Goal: Communication & Community: Share content

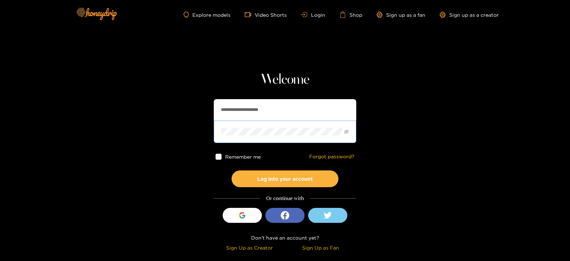
click at [261, 121] on span at bounding box center [285, 131] width 142 height 22
click at [231, 170] on button "Log into your account" at bounding box center [284, 178] width 107 height 17
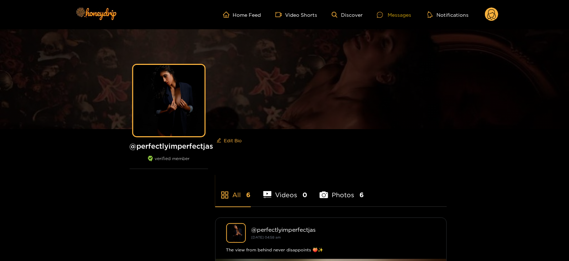
click at [388, 16] on div "Messages" at bounding box center [394, 15] width 34 height 8
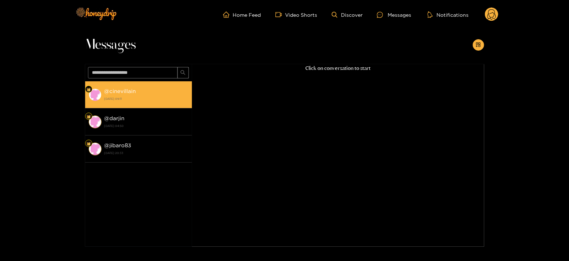
click at [158, 81] on li "@ [GEOGRAPHIC_DATA] [DATE] 09:11" at bounding box center [138, 94] width 107 height 27
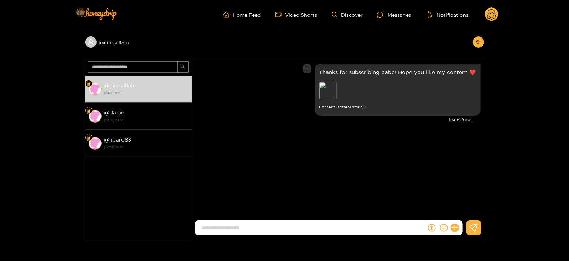
click at [354, 70] on p "Thanks for subscribing babe! Hope you like my content ❤️" at bounding box center [397, 72] width 157 height 8
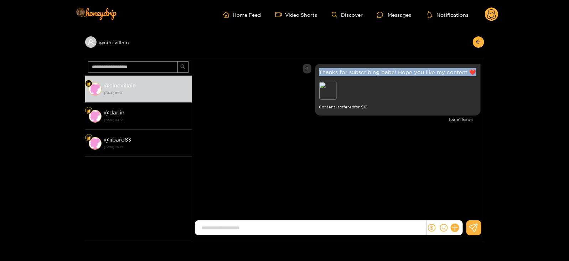
click at [354, 70] on p "Thanks for subscribing babe! Hope you like my content ❤️" at bounding box center [397, 72] width 157 height 8
copy p "Thanks for subscribing babe! Hope you like my content ❤️"
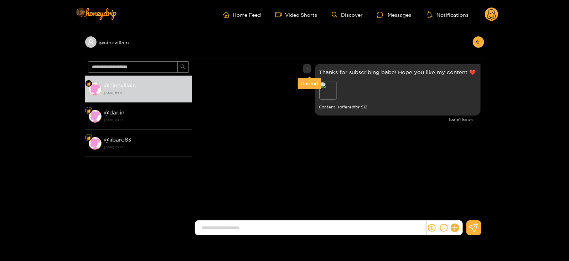
click at [310, 81] on div "Unsend" at bounding box center [308, 83] width 17 height 7
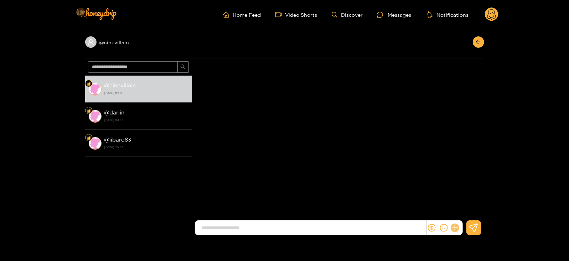
click at [454, 226] on icon at bounding box center [454, 228] width 8 height 8
click at [465, 221] on div at bounding box center [338, 227] width 286 height 15
click at [465, 220] on div "[PERSON_NAME]" at bounding box center [338, 140] width 292 height 164
click at [465, 209] on icon at bounding box center [467, 210] width 7 height 7
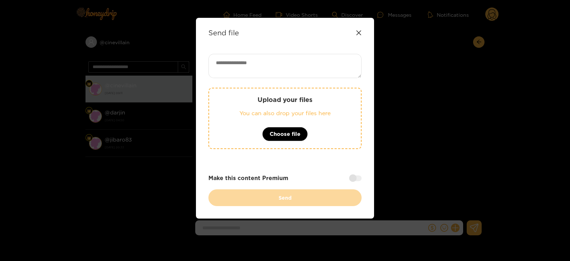
paste textarea "**********"
click at [282, 68] on textarea "**********" at bounding box center [284, 66] width 153 height 24
type textarea "**********"
click at [276, 96] on p "Upload your files" at bounding box center [284, 99] width 123 height 8
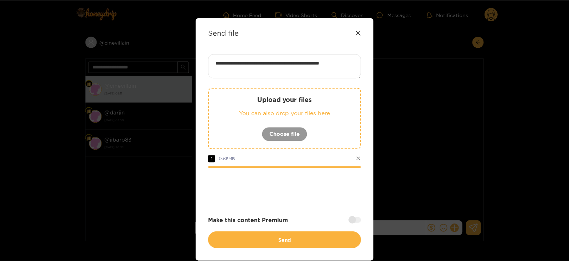
scroll to position [27, 0]
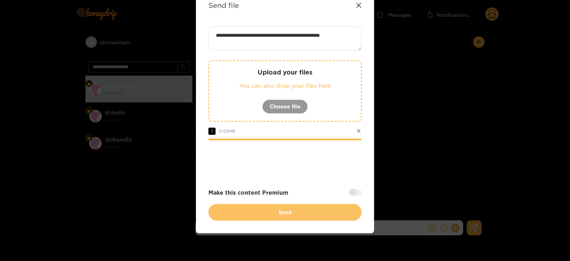
click at [236, 216] on button "Send" at bounding box center [284, 212] width 153 height 17
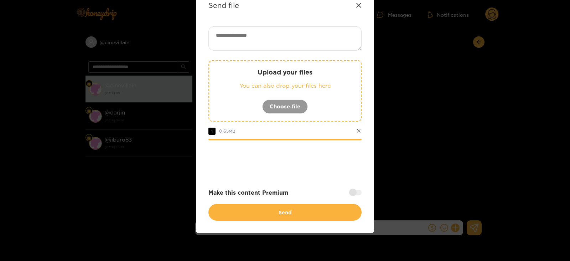
scroll to position [0, 0]
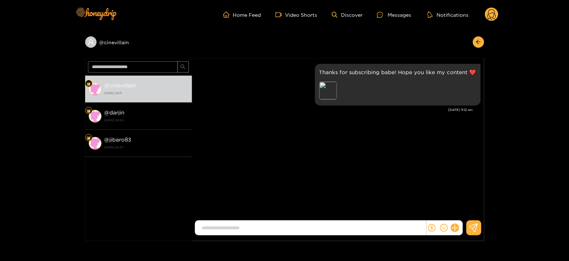
click at [126, 114] on div "@ darjin [DATE] 04:50" at bounding box center [146, 116] width 84 height 16
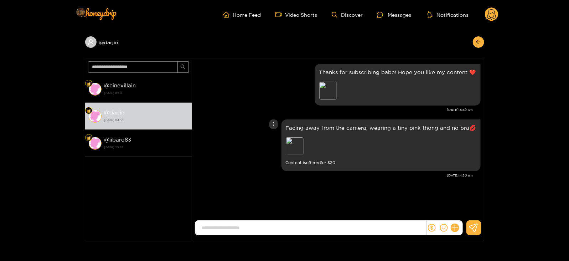
click at [304, 125] on p "Facing away from the camera, wearing a tiny pink thong and no bra💋" at bounding box center [381, 128] width 190 height 8
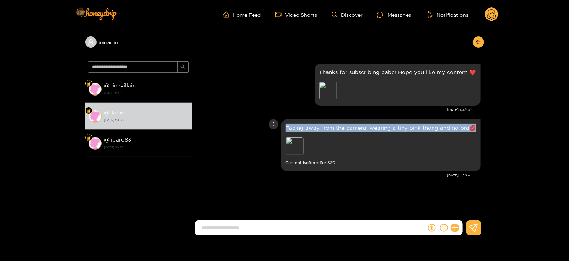
click at [304, 125] on p "Facing away from the camera, wearing a tiny pink thong and no bra💋" at bounding box center [381, 128] width 190 height 8
copy p "Facing away from the camera, wearing a tiny pink thong and no bra💋"
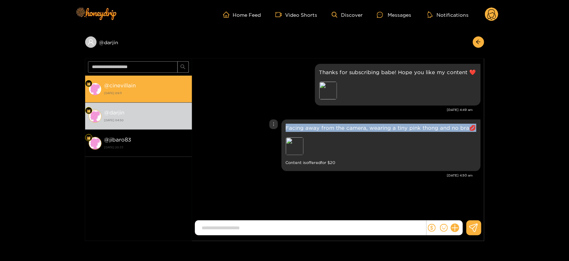
click at [141, 81] on div "@ [GEOGRAPHIC_DATA] [DATE] 09:11" at bounding box center [146, 89] width 84 height 16
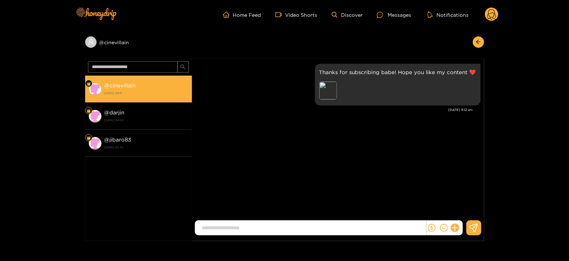
click at [124, 93] on strong "[DATE] 09:11" at bounding box center [146, 93] width 84 height 6
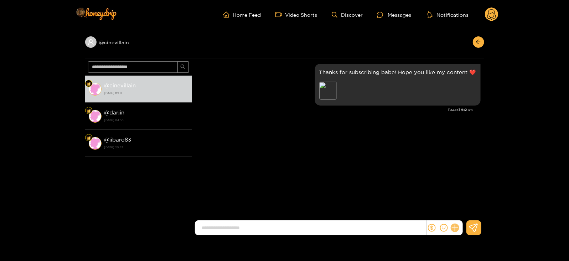
click at [452, 228] on icon at bounding box center [454, 228] width 8 height 8
click at [467, 206] on button at bounding box center [467, 210] width 25 height 16
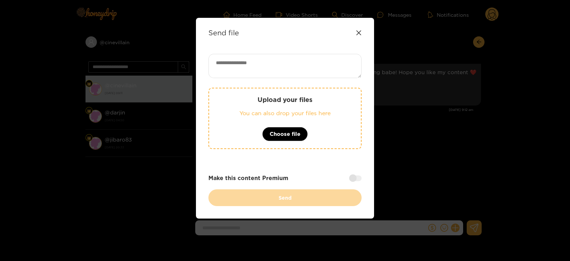
click at [256, 61] on textarea at bounding box center [284, 66] width 153 height 24
paste textarea "**********"
type textarea "**********"
click at [355, 175] on div at bounding box center [355, 178] width 12 height 6
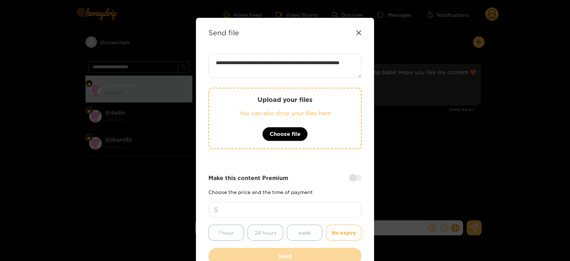
click at [310, 198] on div "Make this content Premium Choose the price and the time of payment 1 hour 24 ho…" at bounding box center [284, 207] width 153 height 67
click at [305, 203] on input "number" at bounding box center [284, 210] width 153 height 16
type input "**"
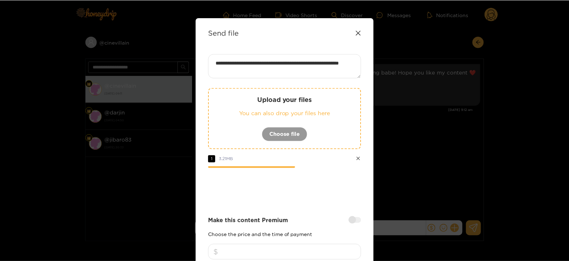
scroll to position [85, 0]
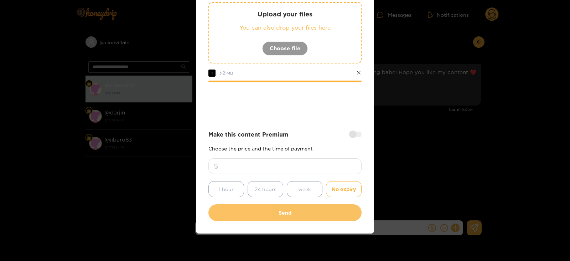
click at [217, 212] on button "Send" at bounding box center [284, 212] width 153 height 17
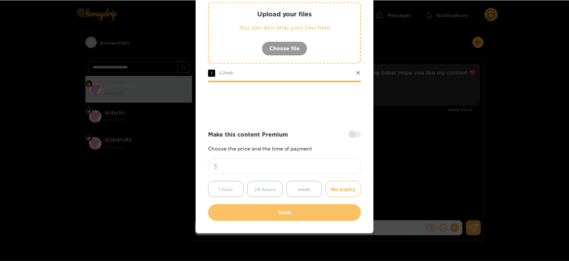
scroll to position [43, 0]
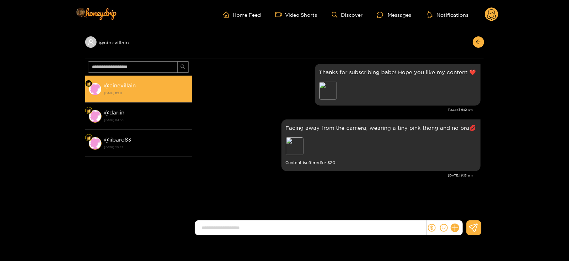
click at [111, 83] on strong "@ cinevillain" at bounding box center [120, 85] width 32 height 6
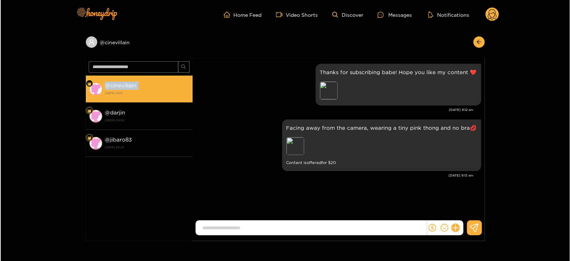
scroll to position [0, 0]
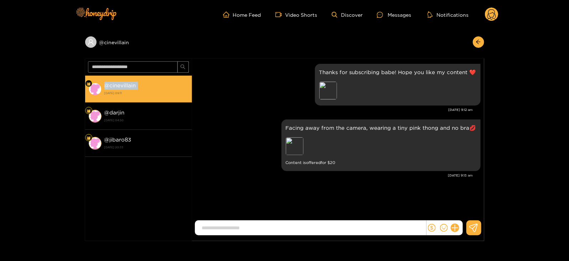
copy strong "@ cinevillain"
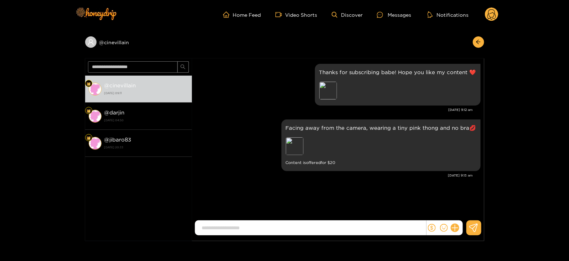
click at [496, 15] on circle at bounding box center [492, 14] width 14 height 14
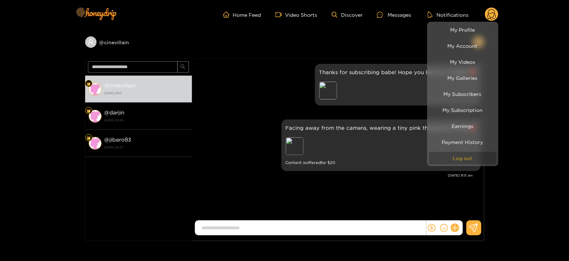
click at [439, 159] on button "Log out" at bounding box center [463, 158] width 68 height 12
